Goal: Task Accomplishment & Management: Complete application form

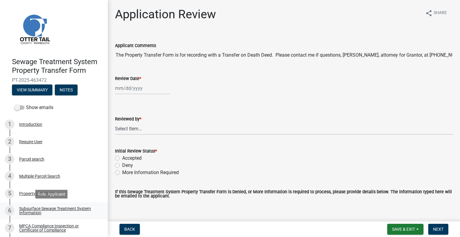
click at [37, 208] on div "Subsurface Sewage Treatment System Information" at bounding box center [58, 210] width 79 height 8
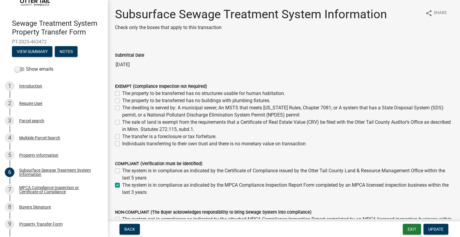
scroll to position [50, 0]
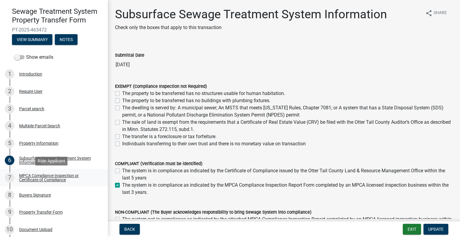
click at [68, 176] on div "MPCA Compliance Inspection or Certificate of Compliance" at bounding box center [58, 177] width 79 height 8
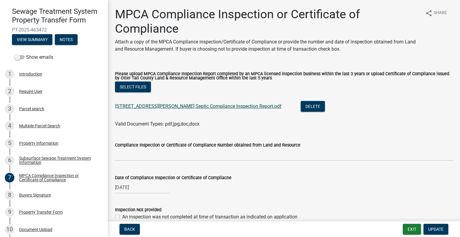
click at [165, 105] on link "[STREET_ADDRESS][PERSON_NAME] Septic Compliance Inspection Report.pdf" at bounding box center [198, 106] width 166 height 6
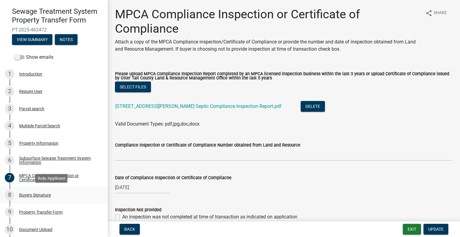
click at [40, 195] on div "Buyers Signature" at bounding box center [35, 195] width 32 height 4
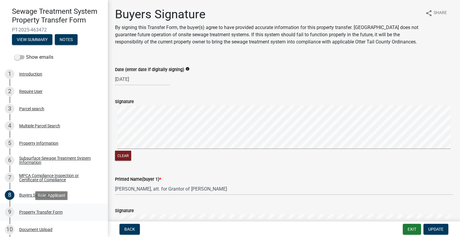
click at [55, 212] on div "Property Transfer Form" at bounding box center [40, 212] width 43 height 4
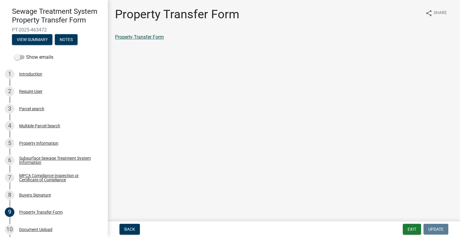
click at [145, 36] on link "Property Transfer Form" at bounding box center [139, 37] width 49 height 6
click at [45, 106] on div "3 Parcel search" at bounding box center [51, 109] width 93 height 10
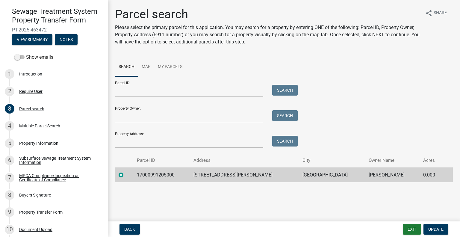
click at [161, 175] on td "17000991205000" at bounding box center [161, 174] width 57 height 15
copy td "17000991205000"
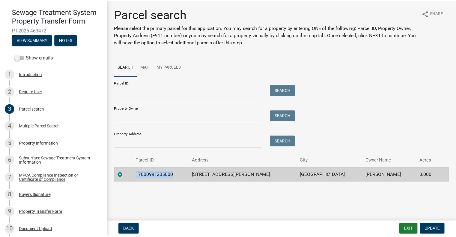
scroll to position [88, 0]
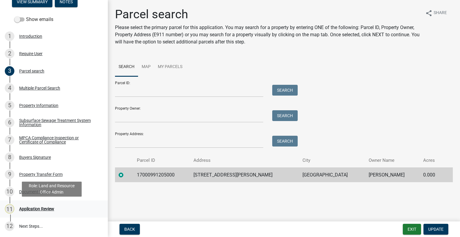
click at [45, 209] on div "Application Review" at bounding box center [36, 209] width 35 height 4
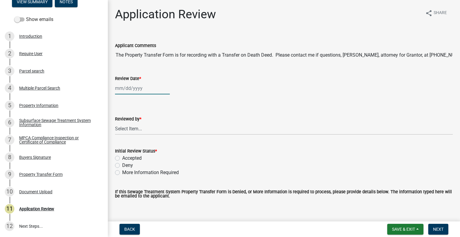
click at [145, 87] on div at bounding box center [142, 88] width 55 height 12
select select "8"
select select "2025"
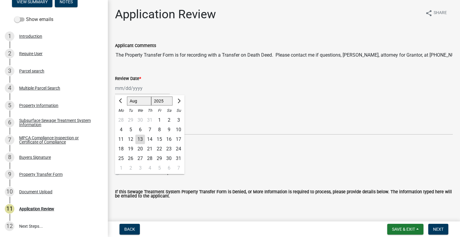
click at [140, 138] on div "13" at bounding box center [140, 140] width 10 height 10
type input "[DATE]"
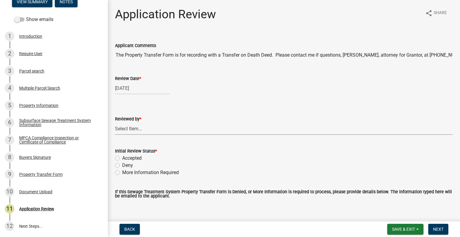
click at [146, 127] on select "Select Item... Alexis Newark Amy Busko Andrea Perales Brittany Tollefson Christ…" at bounding box center [284, 129] width 338 height 12
click at [115, 123] on select "Select Item... Alexis Newark Amy Busko Andrea Perales Brittany Tollefson Christ…" at bounding box center [284, 129] width 338 height 12
select select "2217fab6-25d2-4df2-8e35-18ddd05e0fe8"
click at [137, 156] on label "Accepted" at bounding box center [131, 158] width 19 height 7
click at [126, 156] on input "Accepted" at bounding box center [124, 157] width 4 height 4
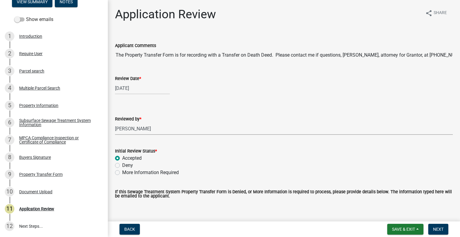
radio input "true"
click at [443, 227] on button "Next" at bounding box center [438, 229] width 20 height 11
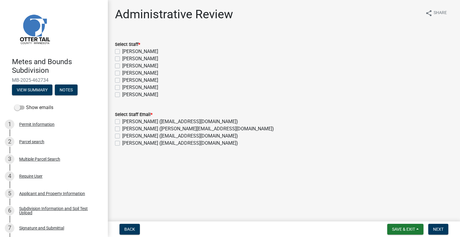
click at [134, 65] on label "[PERSON_NAME]" at bounding box center [140, 65] width 36 height 7
click at [126, 65] on input "[PERSON_NAME]" at bounding box center [124, 64] width 4 height 4
checkbox input "true"
checkbox input "false"
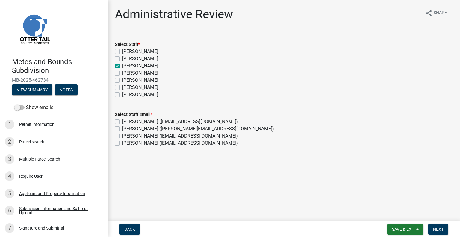
checkbox input "true"
checkbox input "false"
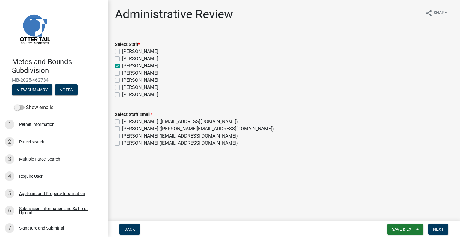
click at [139, 120] on label "Emma Swenson (eswenson@ottertailcounty.gov)" at bounding box center [180, 121] width 116 height 7
click at [126, 120] on input "Emma Swenson (eswenson@ottertailcounty.gov)" at bounding box center [124, 120] width 4 height 4
checkbox input "true"
checkbox input "false"
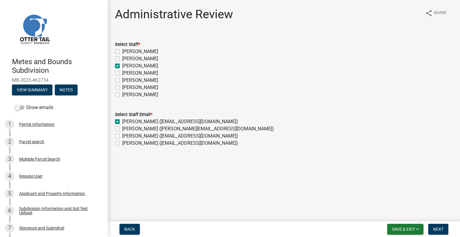
checkbox input "false"
click at [140, 129] on label "Samantha Meyeraan (smeyeraan@ottertailcounty.gov)" at bounding box center [198, 128] width 152 height 7
click at [126, 129] on input "Samantha Meyeraan (smeyeraan@ottertailcounty.gov)" at bounding box center [124, 127] width 4 height 4
checkbox input "true"
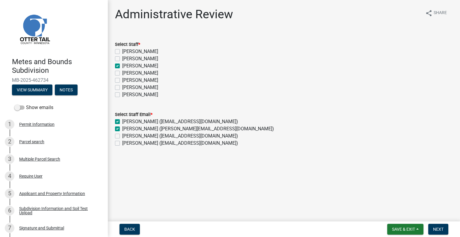
checkbox input "true"
checkbox input "false"
click at [439, 227] on span "Next" at bounding box center [438, 229] width 10 height 5
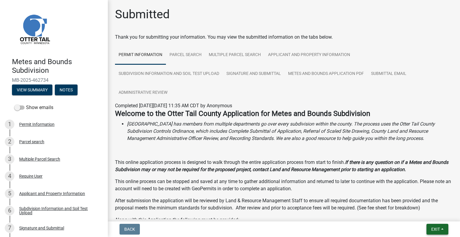
click at [443, 230] on button "Exit" at bounding box center [438, 229] width 22 height 11
click at [419, 216] on button "Save & Exit" at bounding box center [425, 213] width 48 height 14
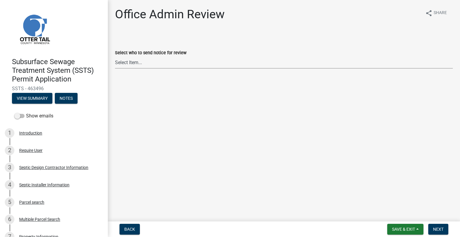
click at [149, 63] on select "Select Item... Alexis Newark (anewark@ottertailcounty.gov) Amy Busko (abusko@ot…" at bounding box center [284, 62] width 338 height 12
click at [115, 56] on select "Select Item... Alexis Newark (anewark@ottertailcounty.gov) Amy Busko (abusko@ot…" at bounding box center [284, 62] width 338 height 12
select select "587f38f5-c90e-4c12-9e10-d3e23909bbca"
click at [437, 230] on span "Next" at bounding box center [438, 229] width 10 height 5
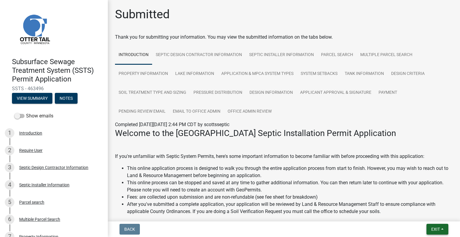
click at [443, 232] on button "Exit" at bounding box center [438, 229] width 22 height 11
click at [418, 217] on button "Save & Exit" at bounding box center [425, 213] width 48 height 14
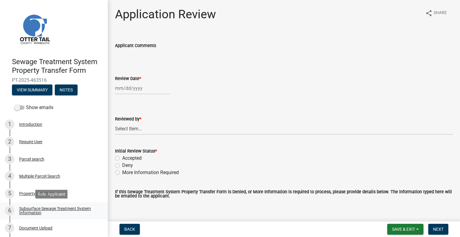
click at [73, 211] on div "Subsurface Sewage Treatment System Information" at bounding box center [58, 210] width 79 height 8
drag, startPoint x: 76, startPoint y: 209, endPoint x: 79, endPoint y: 206, distance: 4.9
click at [76, 209] on div "Subsurface Sewage Treatment System Information" at bounding box center [58, 210] width 79 height 8
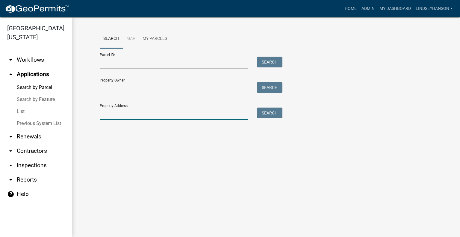
click at [123, 113] on input "Property Address:" at bounding box center [174, 114] width 148 height 12
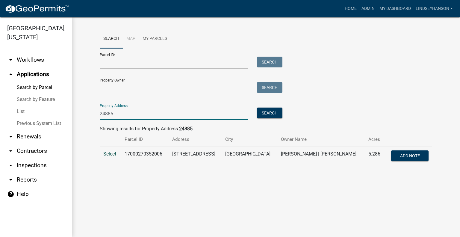
type input "24885"
click at [106, 155] on span "Select" at bounding box center [109, 154] width 13 height 6
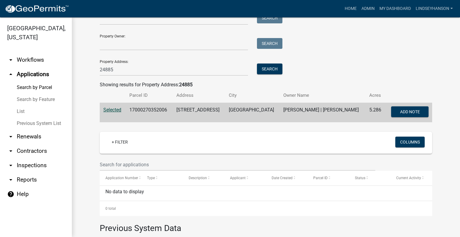
scroll to position [42, 0]
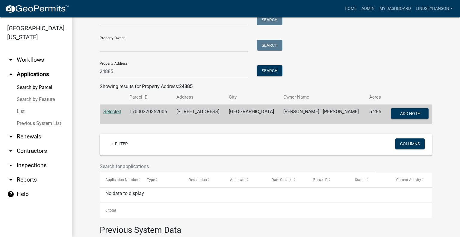
click at [148, 109] on td "17000270352006" at bounding box center [149, 115] width 47 height 20
copy td "17000270352006"
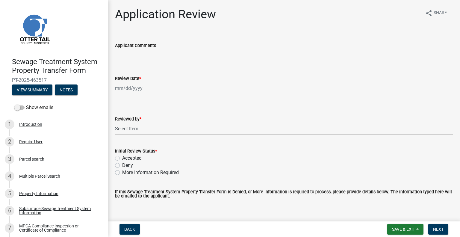
scroll to position [88, 0]
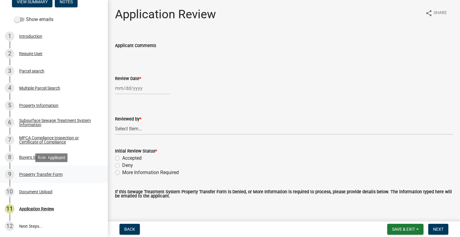
click at [56, 172] on div "Property Transfer Form" at bounding box center [40, 174] width 43 height 4
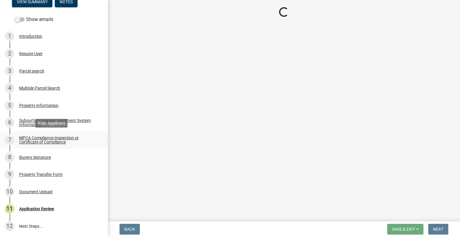
click at [54, 141] on div "MPCA Compliance Inspection or Certificate of Compliance" at bounding box center [58, 140] width 79 height 8
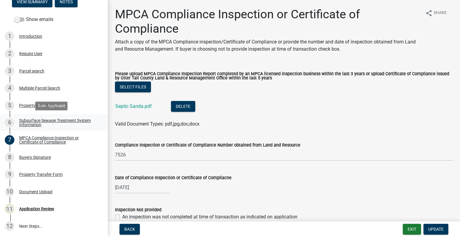
click at [75, 125] on div "Subsurface Sewage Treatment System Information" at bounding box center [58, 122] width 79 height 8
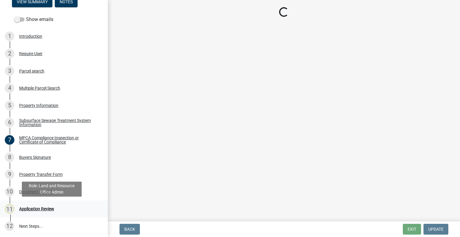
click at [44, 205] on div "11 Application Review" at bounding box center [51, 209] width 93 height 10
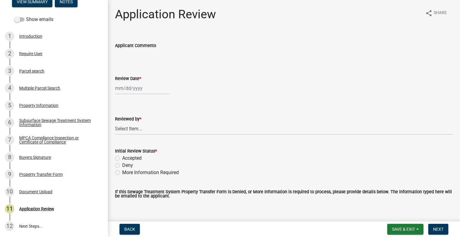
click at [122, 171] on label "More Information Required" at bounding box center [150, 172] width 57 height 7
click at [122, 171] on input "More Information Required" at bounding box center [124, 171] width 4 height 4
radio input "true"
select select "8"
select select "2025"
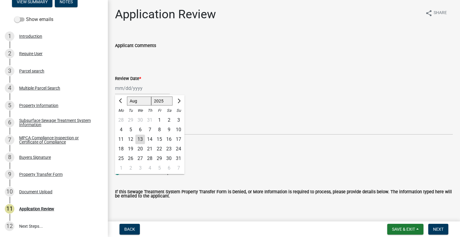
click at [152, 88] on div "[PERSON_NAME] Feb Mar Apr [PERSON_NAME][DATE] Oct Nov [DATE] 1526 1527 1528 152…" at bounding box center [142, 88] width 55 height 12
click at [140, 139] on div "13" at bounding box center [140, 140] width 10 height 10
type input "[DATE]"
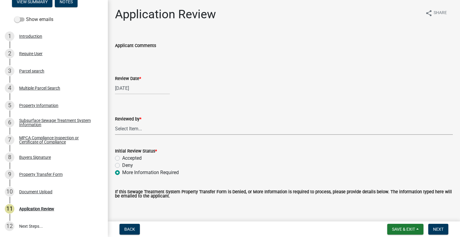
click at [143, 132] on select "Select Item... [PERSON_NAME] [PERSON_NAME] [PERSON_NAME] [PERSON_NAME] [PERSON_…" at bounding box center [284, 129] width 338 height 12
click at [115, 123] on select "Select Item... [PERSON_NAME] [PERSON_NAME] [PERSON_NAME] [PERSON_NAME] [PERSON_…" at bounding box center [284, 129] width 338 height 12
select select "2217fab6-25d2-4df2-8e35-18ddd05e0fe8"
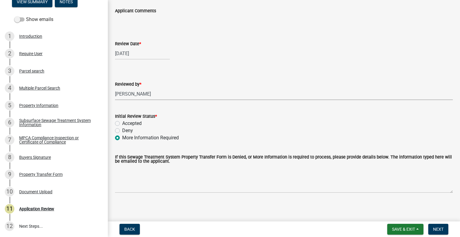
scroll to position [37, 0]
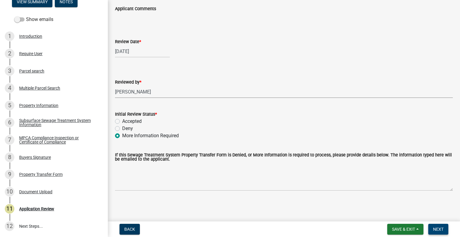
click at [438, 230] on span "Next" at bounding box center [438, 229] width 10 height 5
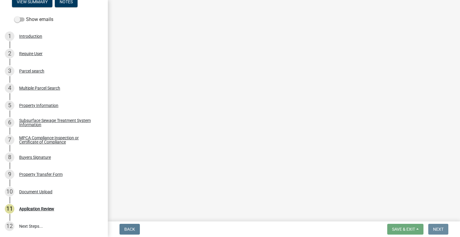
scroll to position [0, 0]
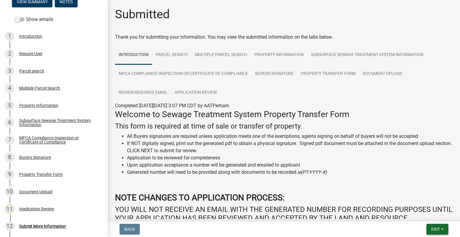
click at [437, 227] on span "Exit" at bounding box center [435, 229] width 9 height 5
click at [421, 217] on button "Save & Exit" at bounding box center [425, 213] width 48 height 14
